Goal: Answer question/provide support: Share knowledge or assist other users

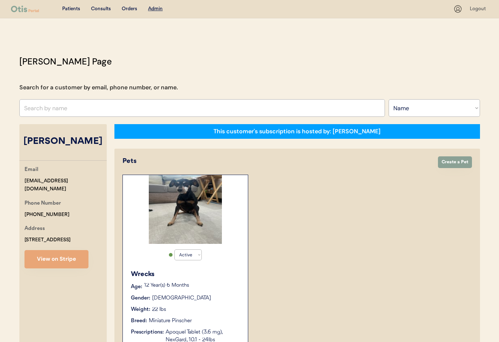
select select ""Name""
select select "true"
click at [91, 105] on input "text" at bounding box center [202, 108] width 366 height 18
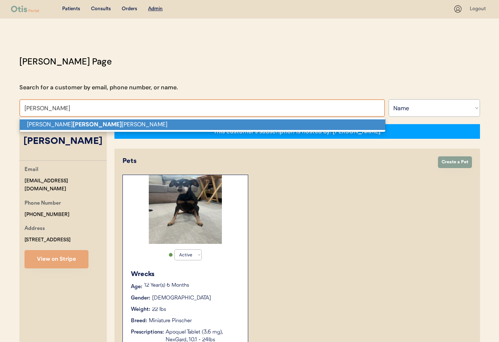
click at [98, 126] on p "Heather Teich miller" at bounding box center [203, 124] width 366 height 11
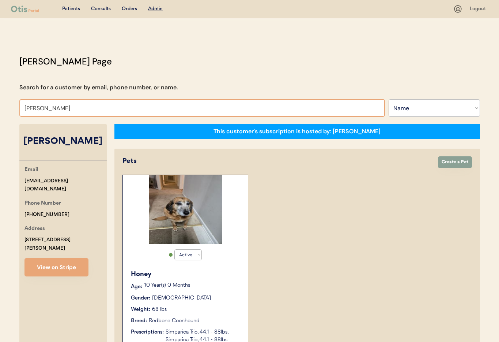
drag, startPoint x: 74, startPoint y: 108, endPoint x: 5, endPoint y: 105, distance: 68.8
type input "LaChoy"
type input "LaChoy Moses"
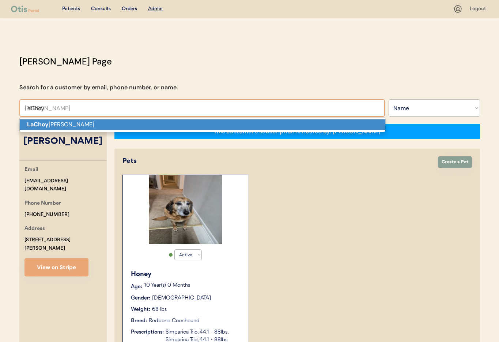
click at [50, 125] on p "LaChoy Moses" at bounding box center [203, 124] width 366 height 11
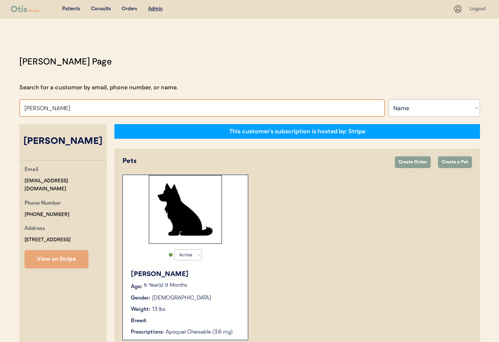
drag, startPoint x: 33, startPoint y: 108, endPoint x: -1, endPoint y: 106, distance: 33.7
click at [0, 106] on html "Patients Consults Orders Admin Logout Otis Admin Page Search for a customer by …" at bounding box center [249, 171] width 499 height 342
type input "Ms. Harmoni"
type input "Ms. Harmoni VanEtten"
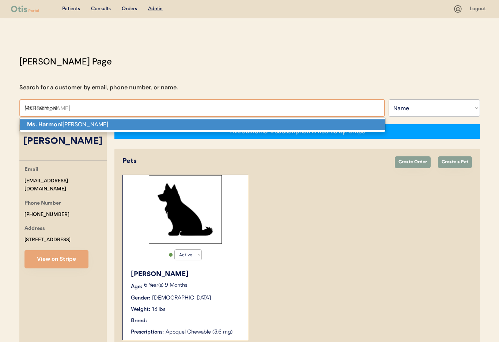
click at [62, 125] on p "Ms. Harmoni VanEtten" at bounding box center [203, 124] width 366 height 11
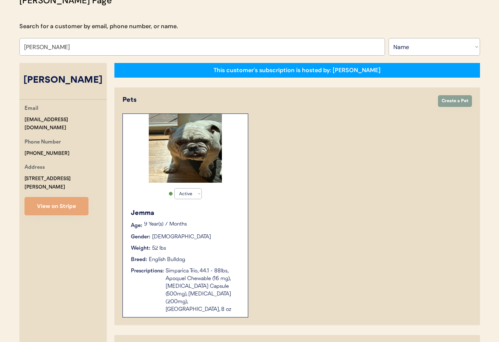
scroll to position [42, 0]
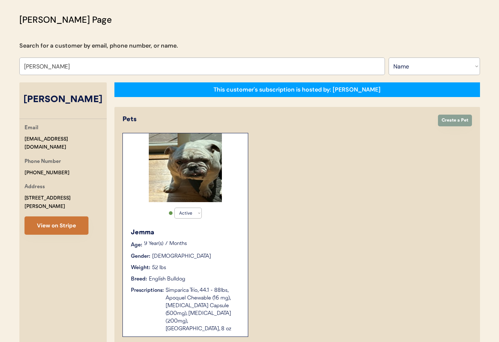
type input "Ms. Harmoni VanEtten"
click at [40, 233] on button "View on Stripe" at bounding box center [57, 225] width 64 height 18
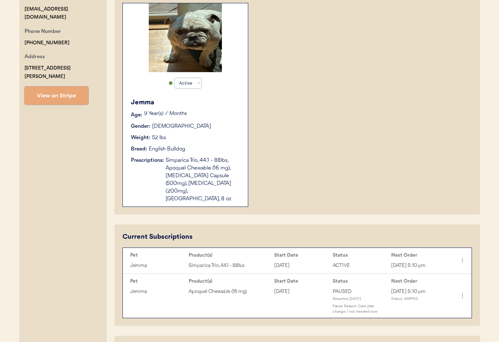
scroll to position [236, 0]
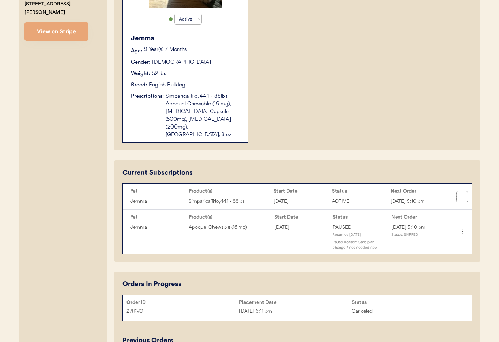
click at [465, 193] on icon at bounding box center [462, 196] width 7 height 7
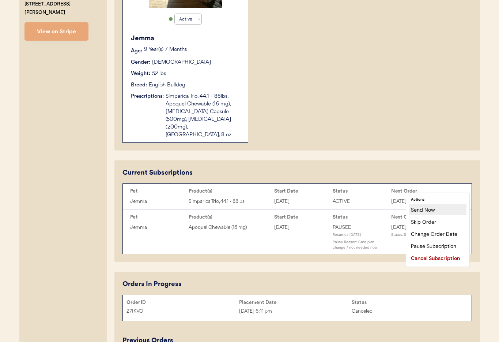
click at [427, 210] on div "Send Now" at bounding box center [437, 209] width 57 height 11
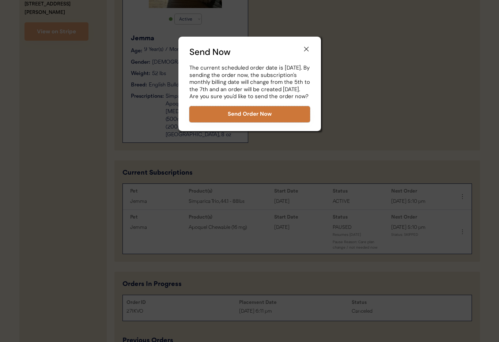
click at [232, 115] on button "Send Order Now" at bounding box center [249, 114] width 121 height 16
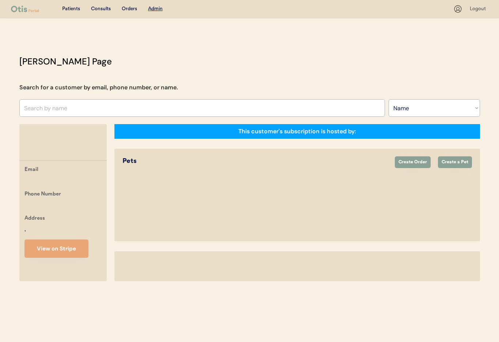
select select ""Name""
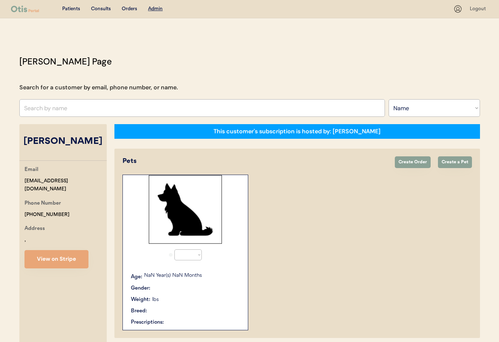
select select "true"
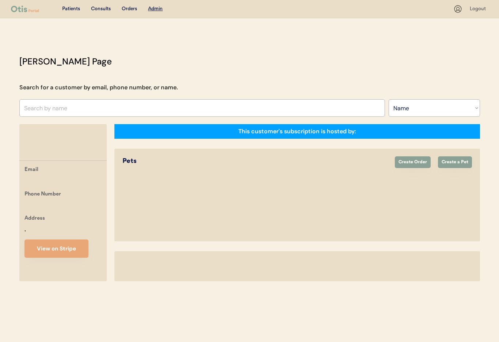
select select ""Name""
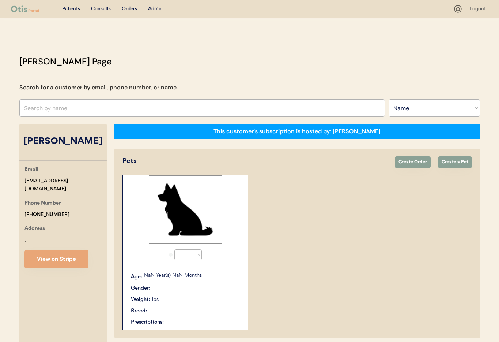
select select "true"
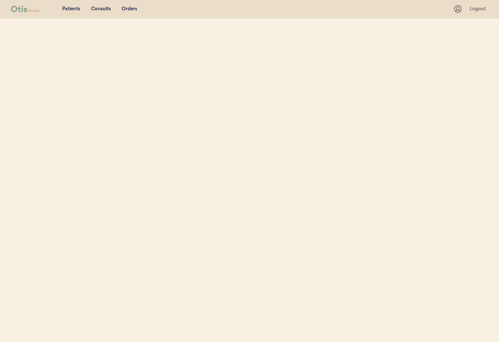
select select ""Name""
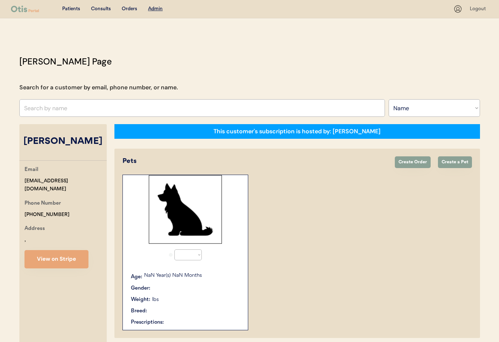
select select "true"
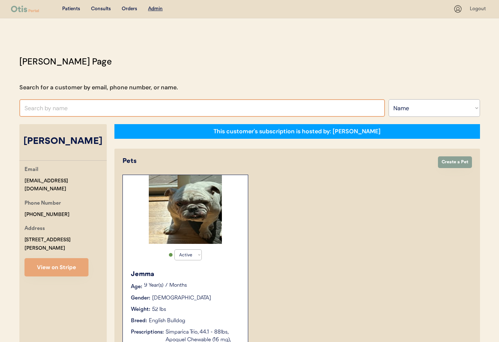
click at [61, 112] on input "text" at bounding box center [202, 108] width 366 height 18
type input "[PERSON_NAME]"
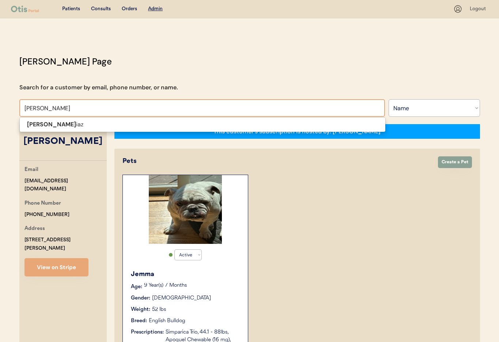
type input "[PERSON_NAME]"
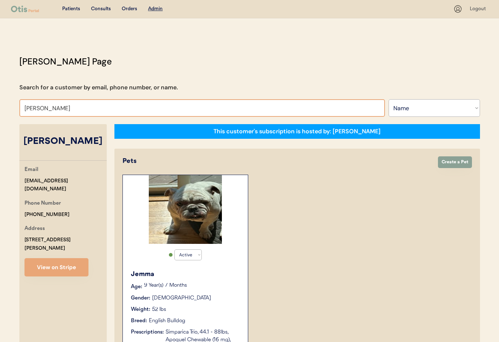
type input "Samantha Di"
type input "Samantha Diaz"
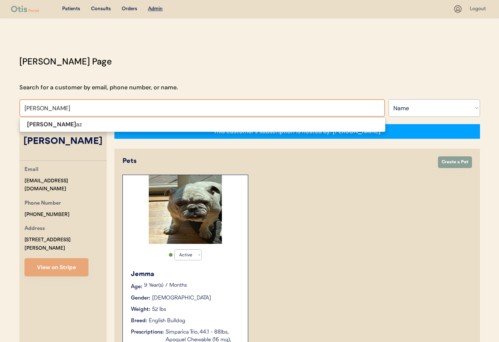
type input "Samantha Dia"
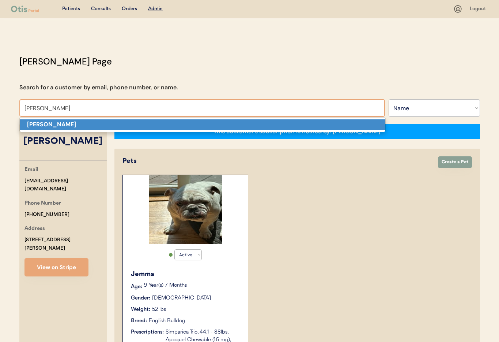
scroll to position [1, 0]
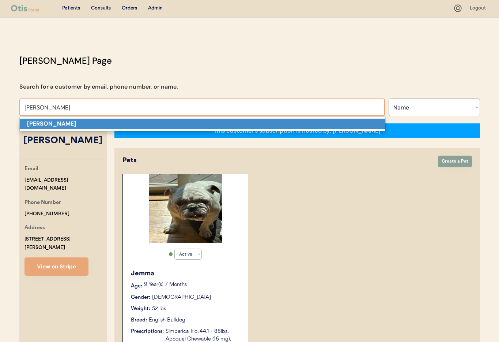
click at [61, 121] on strong "Samantha Diaz" at bounding box center [51, 124] width 49 height 8
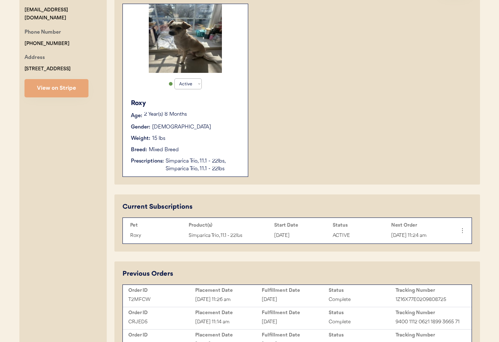
scroll to position [93, 0]
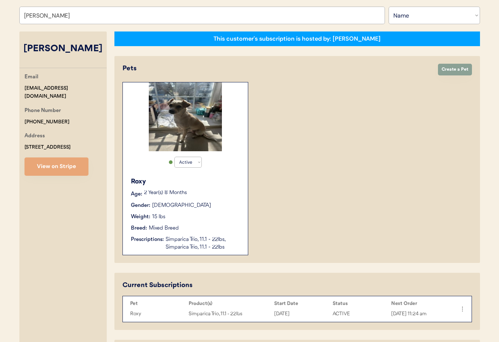
click at [62, 116] on div "Phone Number +13478360771" at bounding box center [66, 115] width 82 height 19
drag, startPoint x: 61, startPoint y: 113, endPoint x: 26, endPoint y: 112, distance: 34.4
click at [22, 113] on div "Email samanthajdiazm@gmail.com Phone Number +13478360771 Address 8591 98th st W…" at bounding box center [62, 124] width 87 height 103
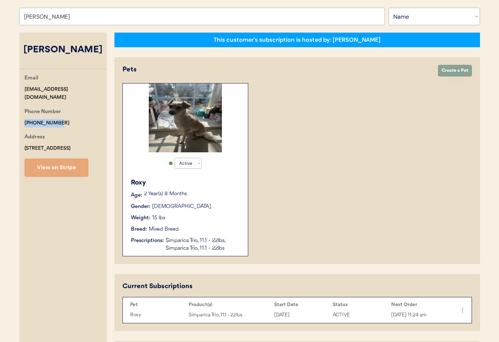
copy div "+13478360771"
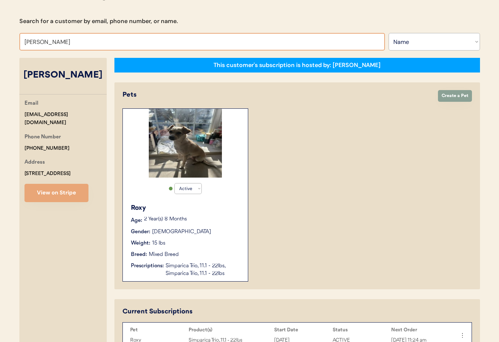
drag, startPoint x: 76, startPoint y: 42, endPoint x: -1, endPoint y: 37, distance: 76.7
click at [0, 37] on html "Patients Consults Orders Admin Logout Otis Admin Page Search for a customer by …" at bounding box center [249, 105] width 499 height 342
type input "MS"
type input "MS. Harmoni VanEtten"
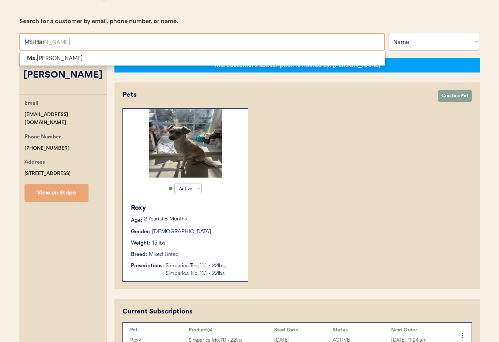
type input "MS. Harm"
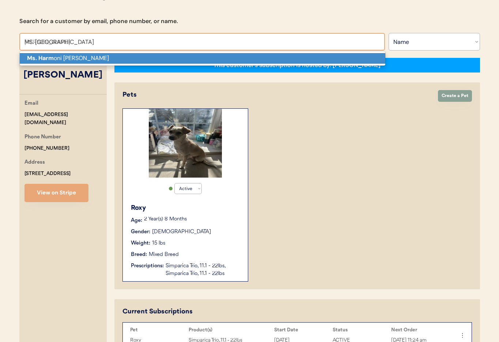
scroll to position [68, 0]
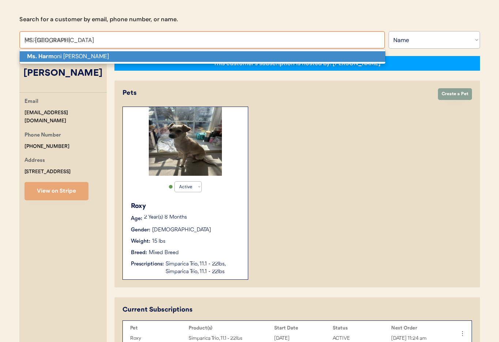
click at [57, 57] on p "Ms. Harm oni VanEtten" at bounding box center [203, 56] width 366 height 11
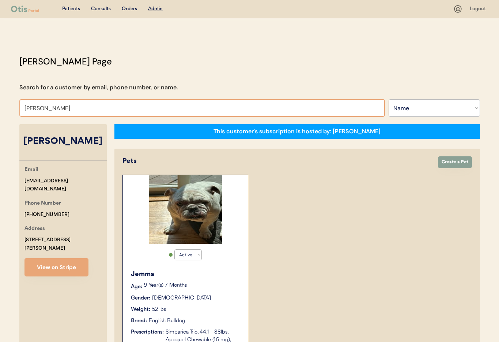
drag, startPoint x: -1, startPoint y: 106, endPoint x: 4, endPoint y: 103, distance: 5.6
click at [0, 105] on html "Patients Consults Orders Admin Logout Otis Admin Page Search for a customer by …" at bounding box center [249, 171] width 499 height 342
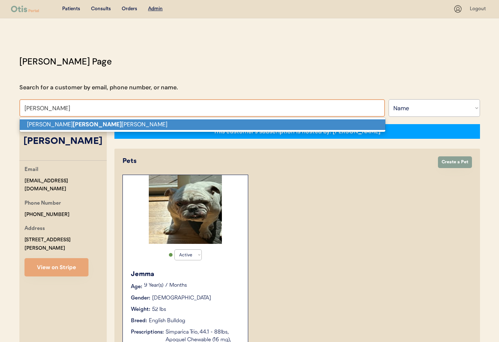
click at [73, 127] on strong "Teich" at bounding box center [97, 124] width 49 height 8
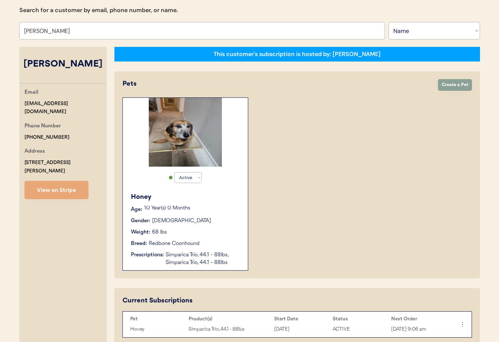
scroll to position [59, 0]
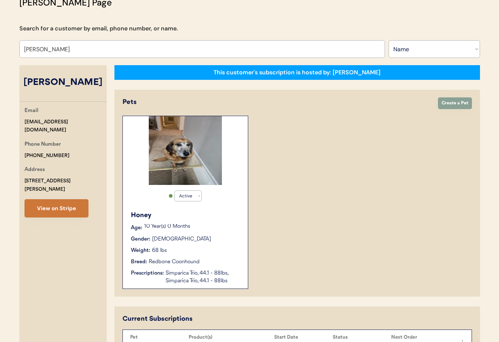
click at [53, 201] on button "View on Stripe" at bounding box center [57, 208] width 64 height 18
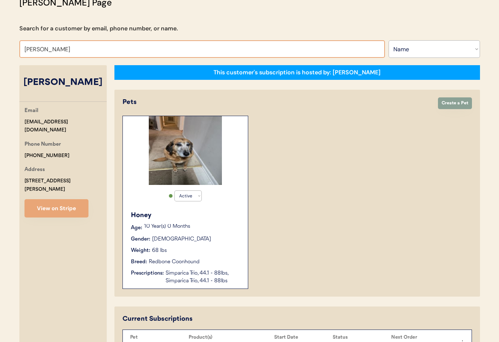
drag, startPoint x: 65, startPoint y: 49, endPoint x: -1, endPoint y: 44, distance: 66.5
click at [0, 44] on html "Patients Consults Orders Admin Logout Otis Admin Page Search for a customer by …" at bounding box center [249, 112] width 499 height 342
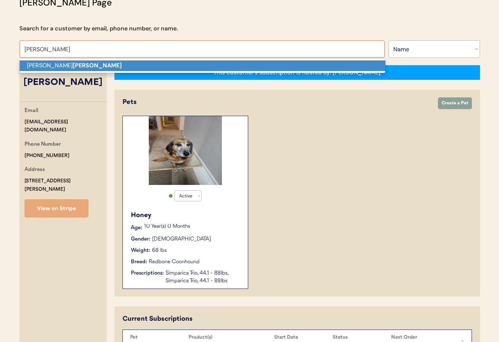
click at [38, 64] on p "Britt Tidwell" at bounding box center [203, 65] width 366 height 11
type input "Britt Tidwell"
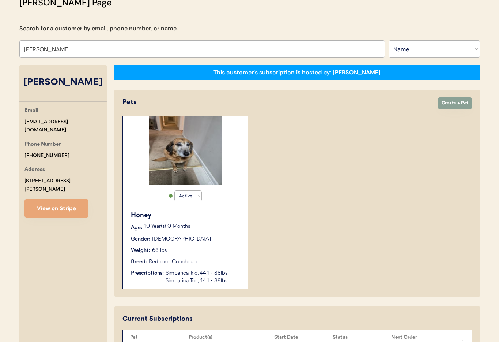
select select "true"
select select "false"
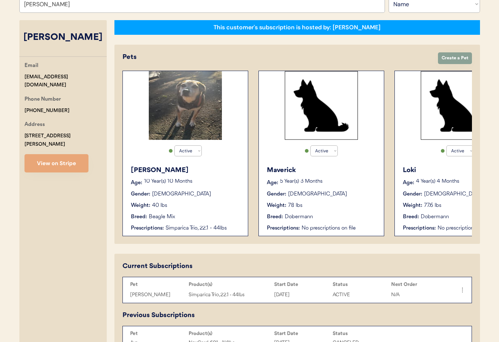
scroll to position [105, 0]
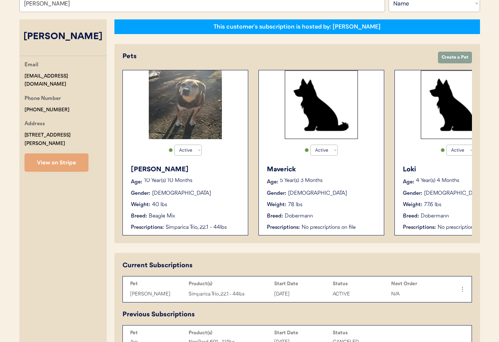
type input "Britt Tidwell"
click at [208, 185] on div "Age: 10 Year(s) 10 Months" at bounding box center [186, 182] width 110 height 8
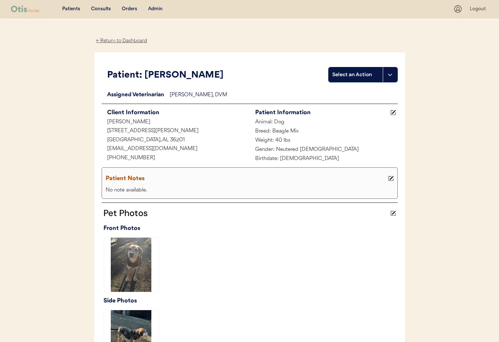
click at [123, 37] on div "← Return to Dashboard" at bounding box center [121, 41] width 55 height 8
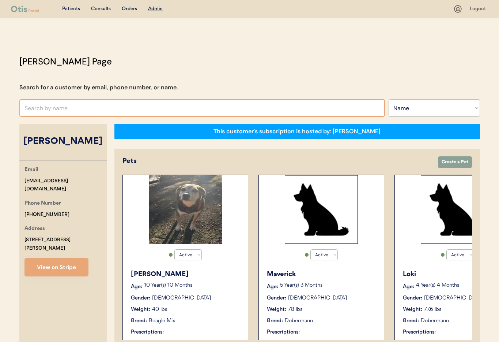
select select ""Name""
select select "true"
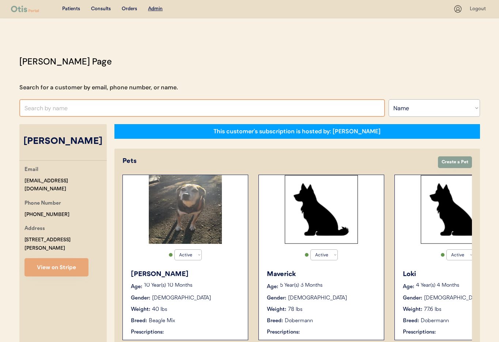
select select "false"
type input "Brand"
type input "[PERSON_NAME]"
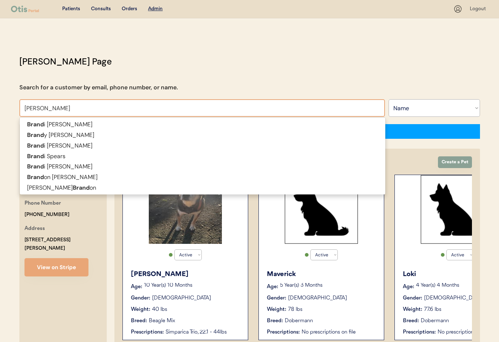
type input "[PERSON_NAME]"
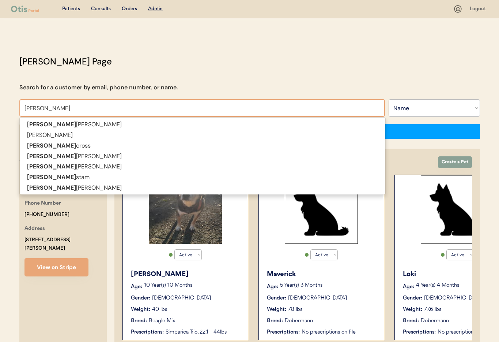
type input "[PERSON_NAME]"
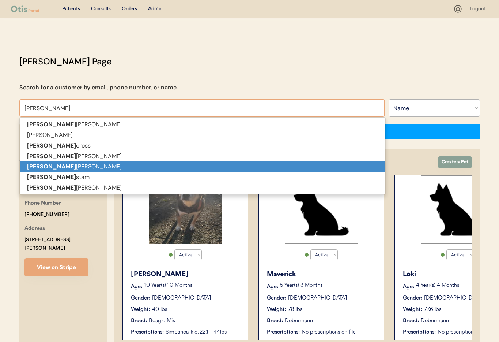
scroll to position [1, 0]
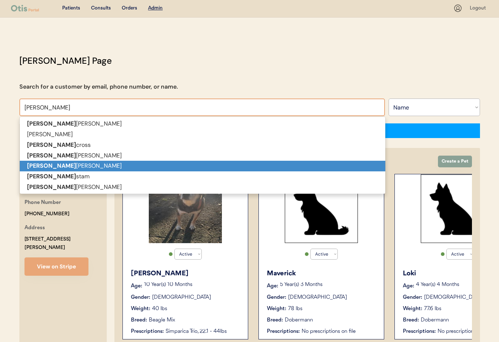
click at [97, 166] on p "[PERSON_NAME]" at bounding box center [203, 166] width 366 height 11
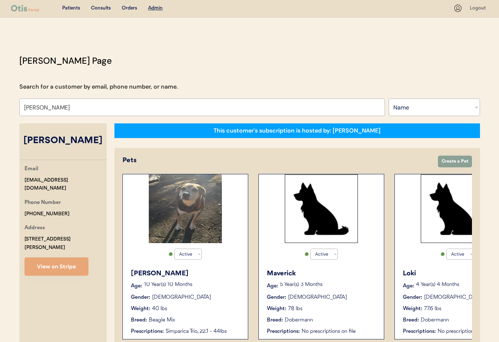
scroll to position [0, 0]
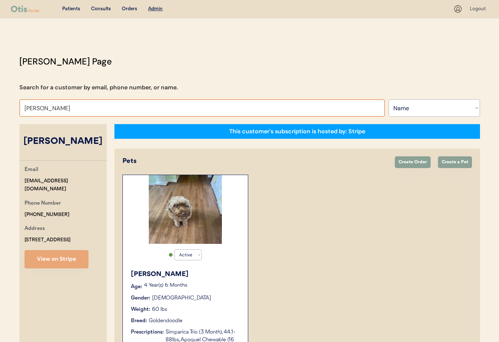
drag, startPoint x: 89, startPoint y: 107, endPoint x: 9, endPoint y: 104, distance: 79.4
click at [9, 104] on div "Patients Consults Orders Admin Logout [PERSON_NAME] Admin Page Search for a cus…" at bounding box center [249, 232] width 499 height 464
type input "[PERSON_NAME]"
type input "[PERSON_NAME] [PERSON_NAME]"
type input "[PERSON_NAME]"
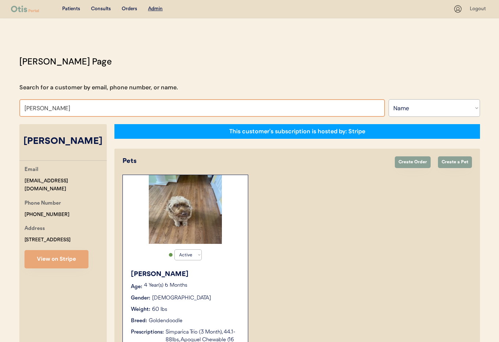
type input "[PERSON_NAME]"
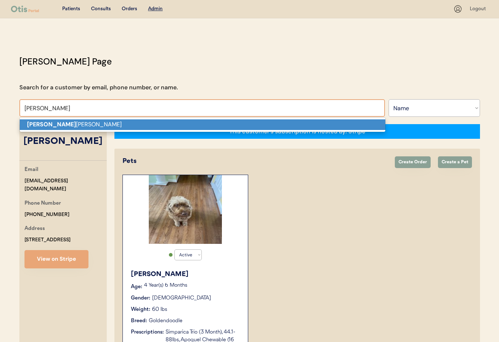
click at [34, 128] on p "[PERSON_NAME]" at bounding box center [203, 124] width 366 height 11
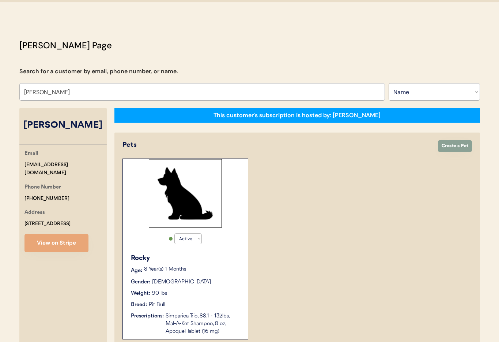
scroll to position [6, 0]
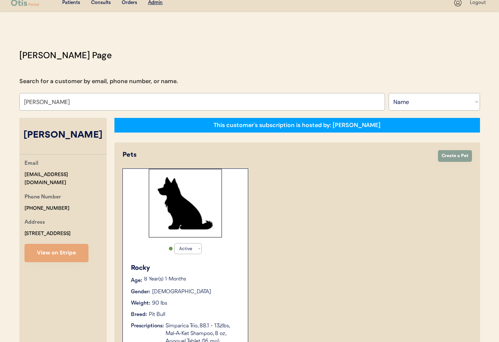
type input "[PERSON_NAME]"
click at [195, 283] on div "8 Year(s) 1 Months" at bounding box center [192, 280] width 97 height 7
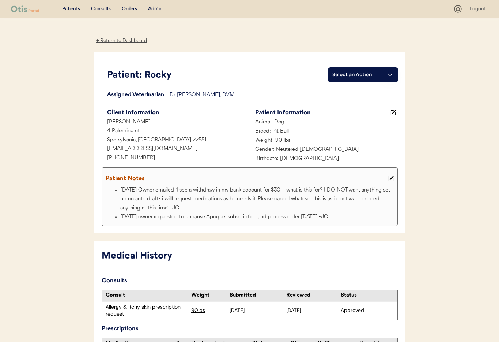
click at [393, 177] on icon at bounding box center [390, 178] width 5 height 5
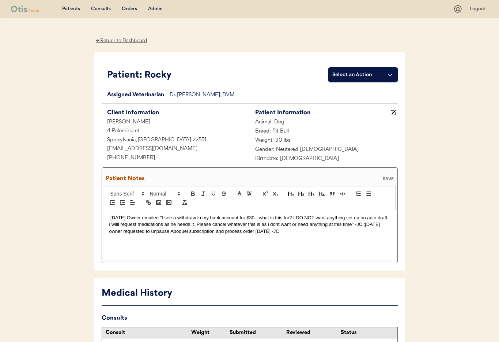
click at [109, 218] on p ";[DATE] Owner emailed "I see a withdraw in my bank account for $30-- what is th…" at bounding box center [249, 224] width 281 height 20
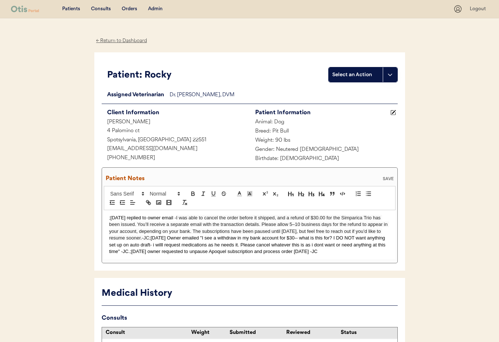
click at [108, 217] on div ";[DATE] replied to owner email - I was able to cancel the order before it shipp…" at bounding box center [250, 234] width 292 height 49
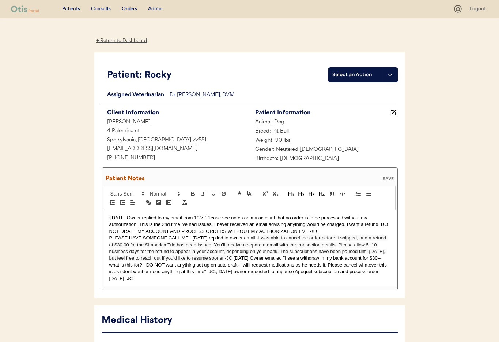
click at [109, 238] on p "PLEASE HAVE SOMEONE CALL ME. ;10/7/25 replied to owner email - I was able to ca…" at bounding box center [249, 257] width 281 height 47
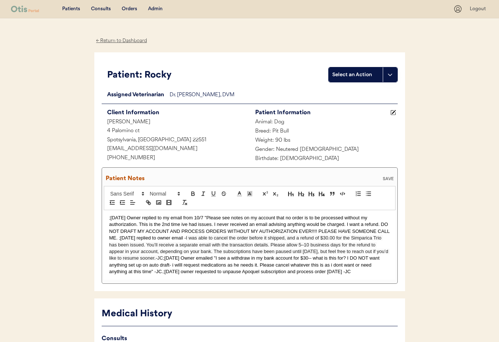
scroll to position [0, 0]
click at [116, 236] on p ";10/7/25 Owner replied to my email from 10/7 "Please see notes on my account th…" at bounding box center [249, 244] width 281 height 61
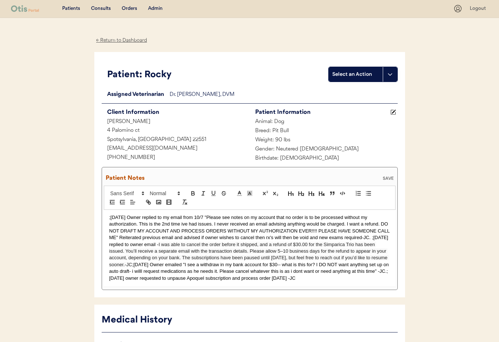
scroll to position [0, 0]
click at [386, 178] on div "SAVE" at bounding box center [388, 178] width 15 height 4
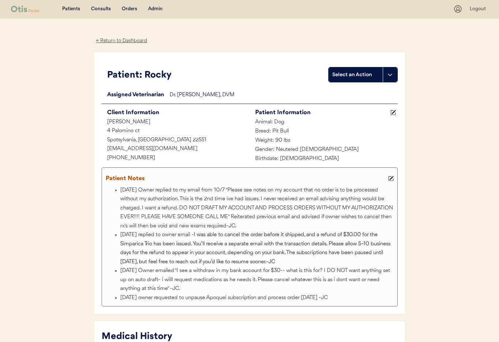
click at [158, 9] on div "Admin" at bounding box center [155, 8] width 15 height 7
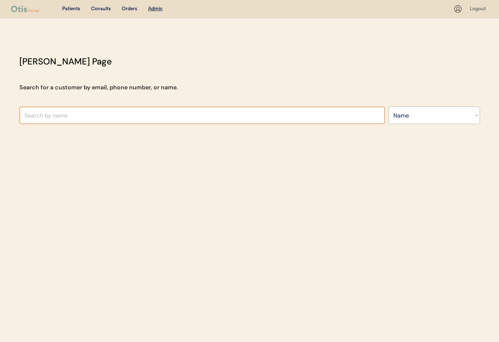
select select ""Name""
type input "Tre"
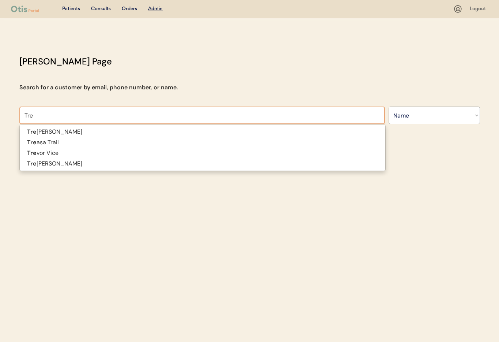
type input "Trenton scott"
type input "Treci"
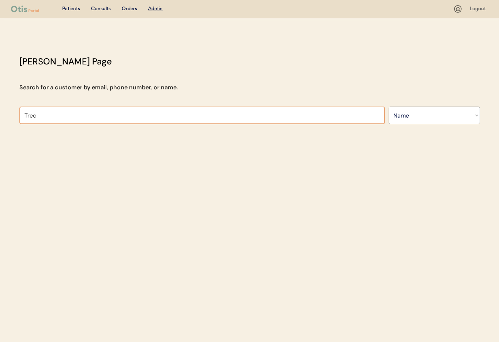
type input "Tre"
type input "Trenton scott"
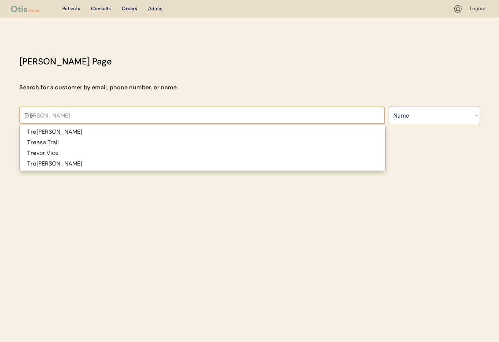
type input "Tr"
type input "Tracey Bindhammer"
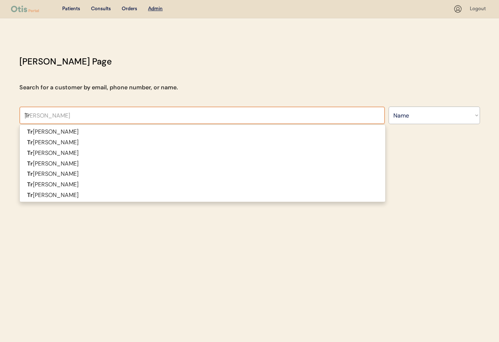
type input "T"
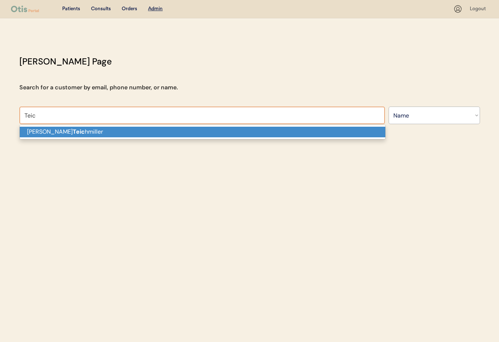
click at [105, 129] on p "Heather Teic hmiller" at bounding box center [203, 132] width 366 height 11
type input "Heather Teichmiller"
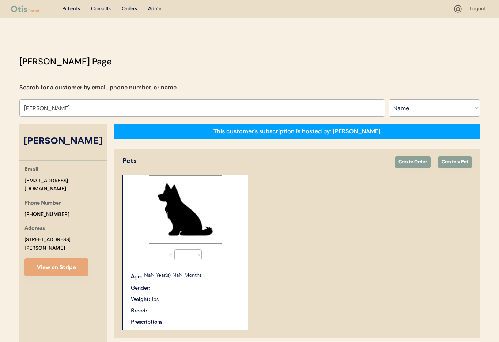
select select "true"
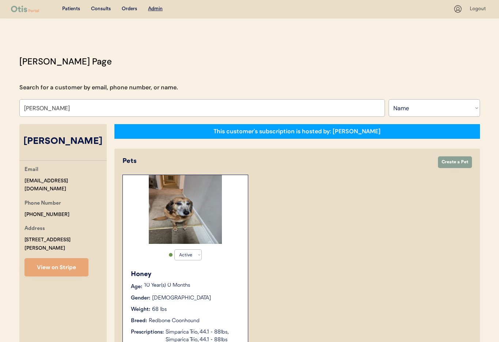
click at [59, 262] on button "View on Stripe" at bounding box center [57, 267] width 64 height 18
drag, startPoint x: 103, startPoint y: 114, endPoint x: 95, endPoint y: 112, distance: 8.8
click at [102, 114] on input "Heather Teichmiller" at bounding box center [202, 108] width 366 height 18
drag, startPoint x: 70, startPoint y: 107, endPoint x: 1, endPoint y: 102, distance: 69.6
click at [0, 103] on html "Patients Consults Orders Admin Logout Otis Admin Page Search for a customer by …" at bounding box center [249, 171] width 499 height 342
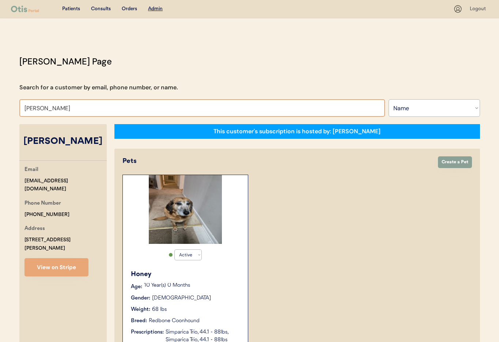
type input "Sheila"
type input "Sheila Hall Borrelli"
type input "Sheila J"
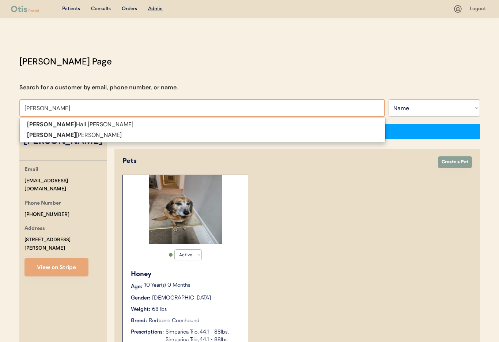
type input "Sheila James"
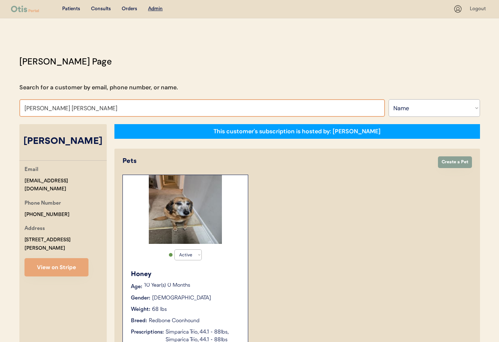
type input "Sheila J"
type input "Sheila James"
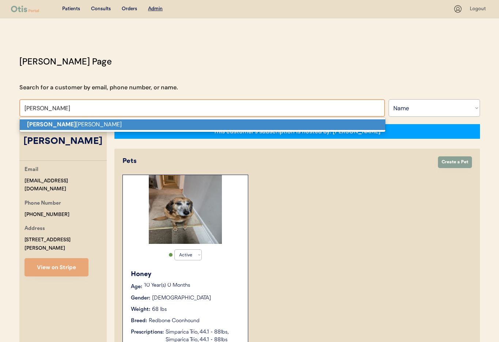
click at [107, 125] on p "sheila j ames" at bounding box center [203, 124] width 366 height 11
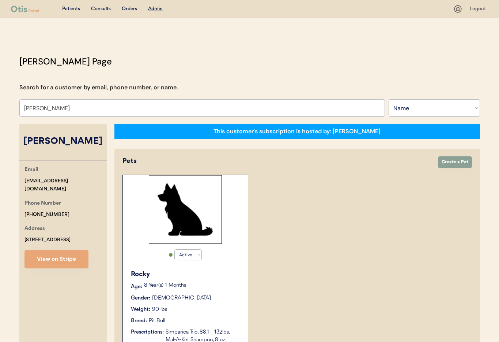
type input "sheila james"
drag, startPoint x: 84, startPoint y: 183, endPoint x: 30, endPoint y: 181, distance: 53.8
click at [19, 182] on div "Email sjames1105@yahoo.com Phone Number +15407559700 Address 4 Palomino ct Spot…" at bounding box center [62, 216] width 87 height 103
copy div "sjames1105@yahoo.com"
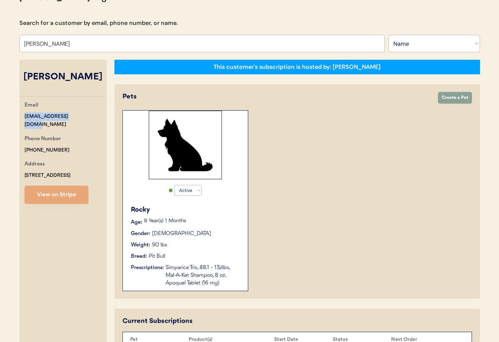
click at [218, 216] on div "Rocky Age: 8 Year(s) 1 Months Gender: Male Weight: 90 lbs Breed: Pit Bull Presc…" at bounding box center [186, 245] width 118 height 89
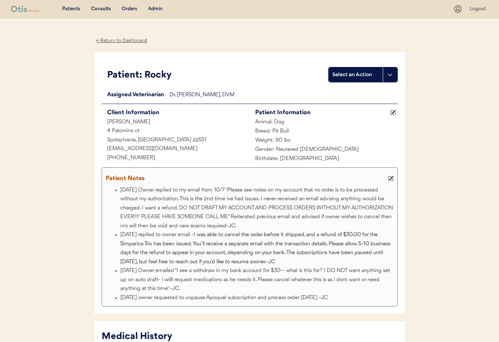
click at [112, 41] on div "← Return to Dashboard" at bounding box center [121, 41] width 55 height 8
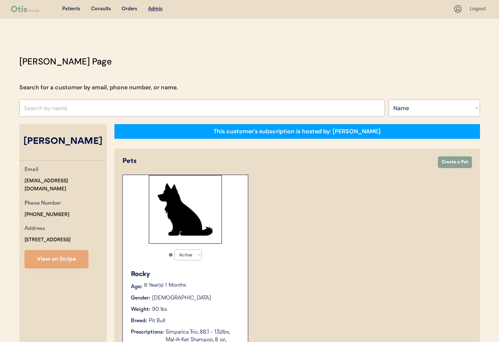
select select ""Name""
select select "true"
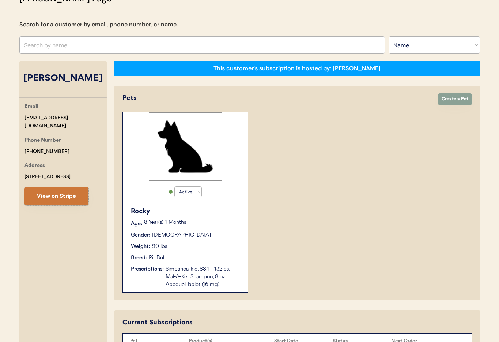
click at [57, 201] on button "View on Stripe" at bounding box center [57, 196] width 64 height 18
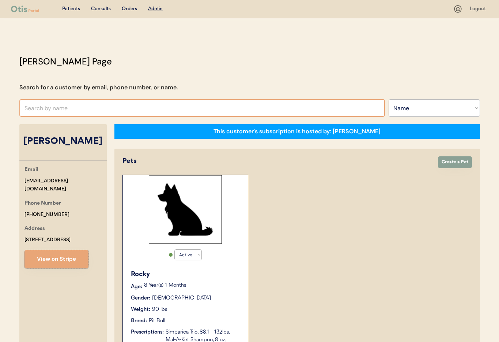
click at [79, 108] on input "text" at bounding box center [202, 108] width 366 height 18
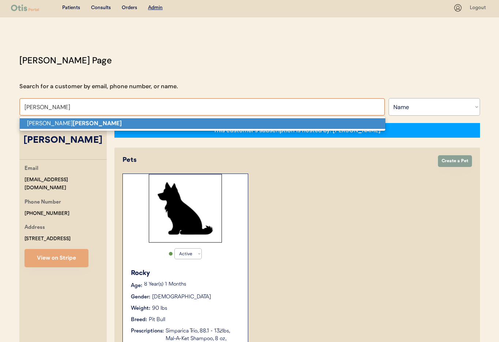
click at [97, 125] on p "Andrea L Knapp" at bounding box center [203, 123] width 366 height 11
type input "Andrea L Knapp"
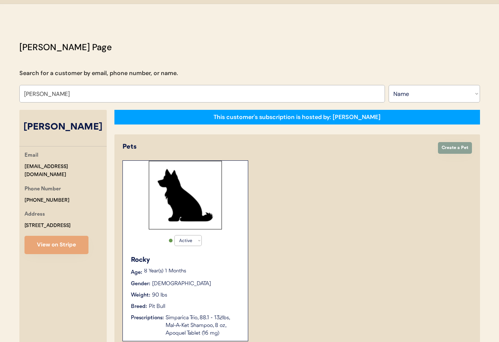
scroll to position [21, 0]
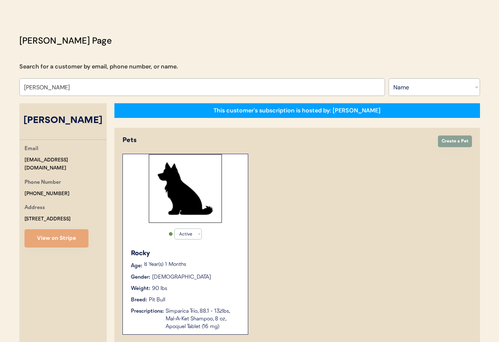
select select "true"
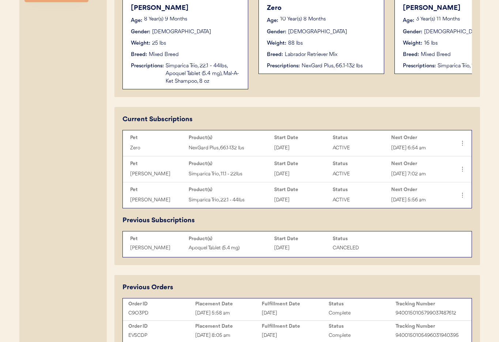
scroll to position [285, 0]
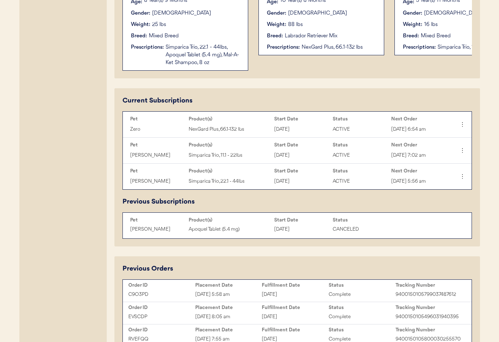
type input "Andrea L Knapp"
click at [318, 294] on div "October 7, 2025" at bounding box center [295, 294] width 67 height 8
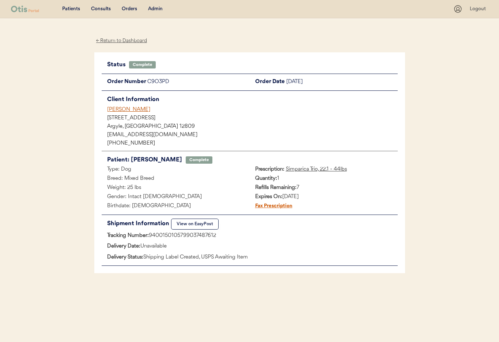
click at [121, 110] on div "[PERSON_NAME]" at bounding box center [252, 110] width 291 height 8
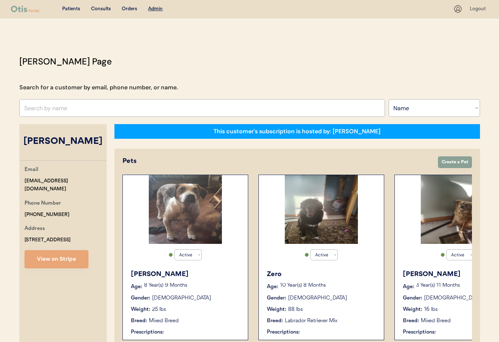
select select ""Name""
select select "true"
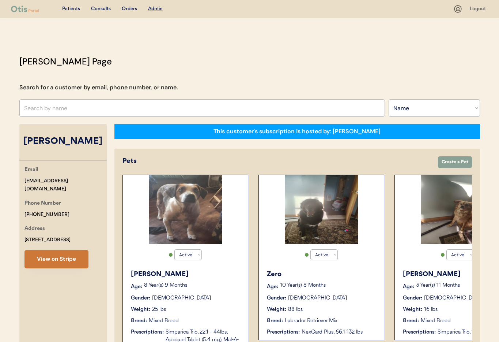
click at [54, 260] on button "View on Stripe" at bounding box center [57, 259] width 64 height 18
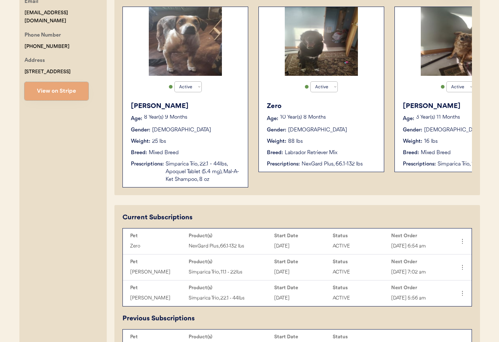
click at [77, 71] on div "Address 129 Powder Horn Way Argyle, NY 12809" at bounding box center [66, 65] width 82 height 19
drag, startPoint x: 64, startPoint y: 72, endPoint x: 28, endPoint y: 64, distance: 37.2
click at [22, 64] on div "Email aknapp93@gmail.com Phone Number +15185458523 Address 129 Powder Horn Way …" at bounding box center [62, 48] width 87 height 103
copy div "129 Powder Horn Way Argyle, NY 12809"
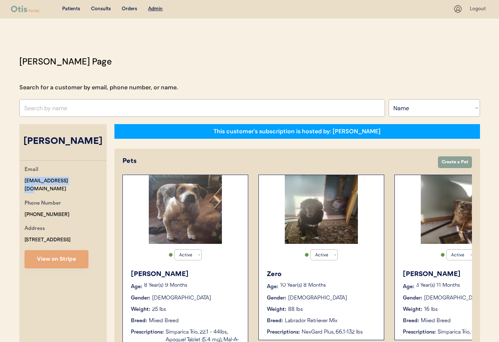
drag, startPoint x: 76, startPoint y: 178, endPoint x: 23, endPoint y: 181, distance: 52.7
copy div "aknapp93@gmail.com"
drag, startPoint x: 64, startPoint y: 238, endPoint x: 18, endPoint y: 230, distance: 47.1
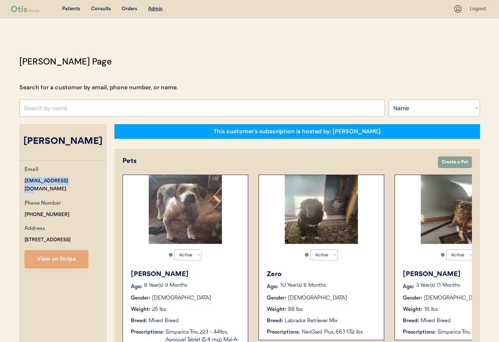
copy div "129 Powder Horn Way Argyle, NY 12809"
click at [174, 109] on input "text" at bounding box center [202, 108] width 366 height 18
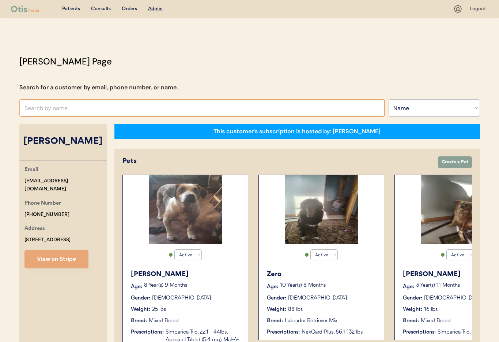
click at [174, 109] on input "text" at bounding box center [202, 108] width 366 height 18
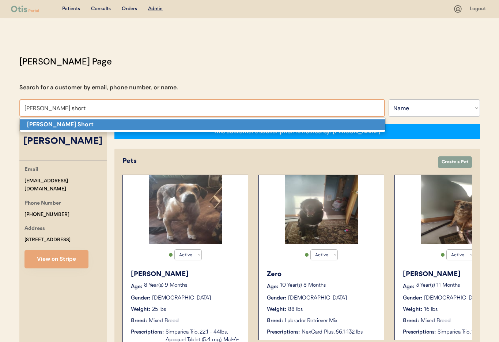
scroll to position [1, 0]
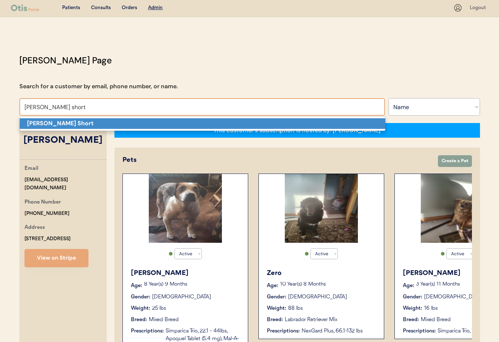
click at [167, 125] on p "[PERSON_NAME] Short" at bounding box center [203, 123] width 366 height 11
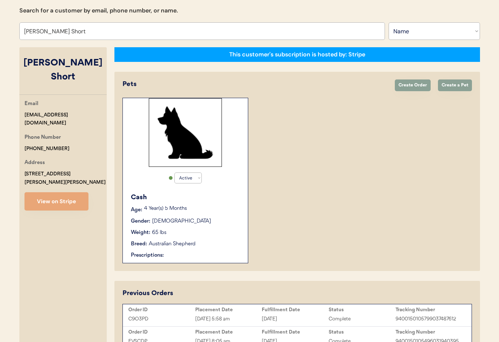
scroll to position [40, 0]
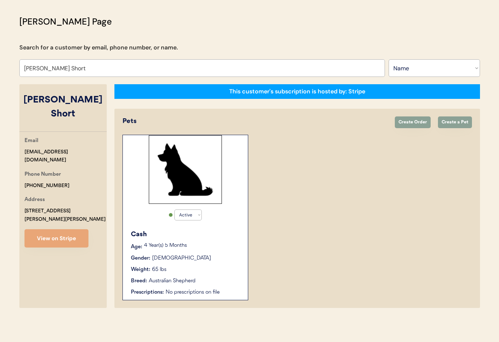
type input "[PERSON_NAME] Short"
drag, startPoint x: 61, startPoint y: 165, endPoint x: 23, endPoint y: 162, distance: 37.9
click at [20, 162] on div "Email tshort4@live.com Phone Number +17176581240 Address 318 Cosell Dr Chambers…" at bounding box center [62, 191] width 87 height 111
copy div "[PHONE_NUMBER]"
click at [211, 246] on p "4 Year(s) 5 Months" at bounding box center [192, 245] width 97 height 5
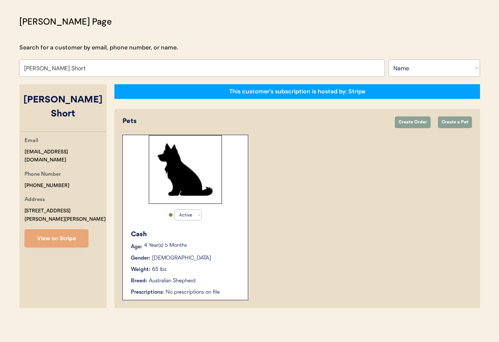
click at [211, 246] on p "4 Year(s) 5 Months" at bounding box center [192, 245] width 97 height 5
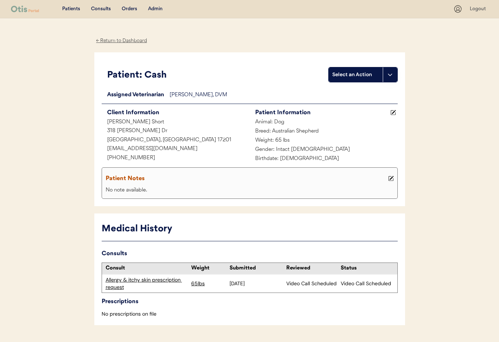
click at [134, 281] on div "Allergy & itchy skin prescription request" at bounding box center [147, 283] width 82 height 14
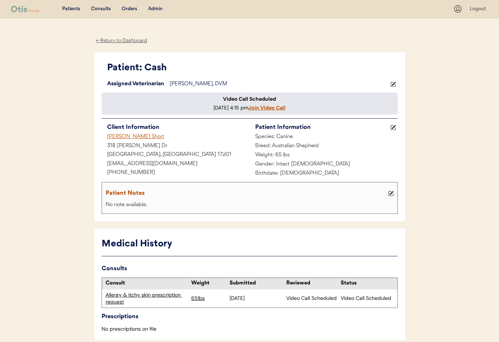
click at [104, 39] on div "← Return to Dashboard" at bounding box center [121, 41] width 55 height 8
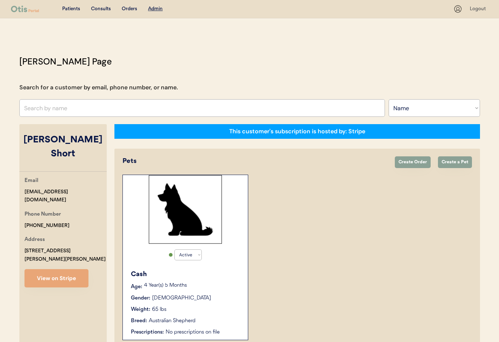
select select ""Name""
select select "true"
